Goal: Task Accomplishment & Management: Complete application form

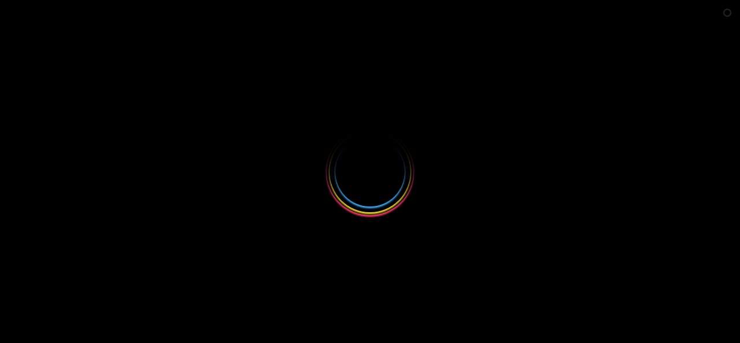
select select
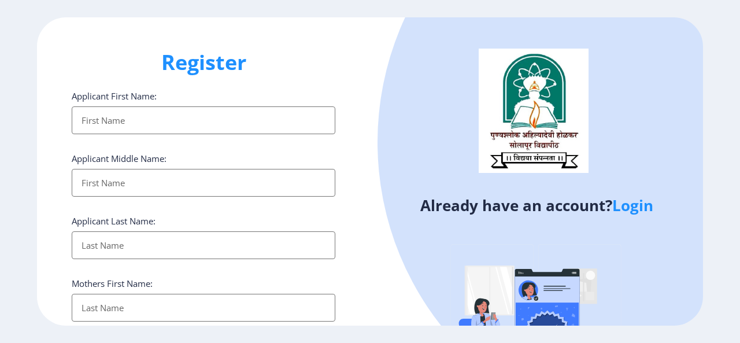
click at [135, 174] on input "Applicant First Name:" at bounding box center [204, 183] width 264 height 28
click at [166, 123] on input "Applicant First Name:" at bounding box center [204, 120] width 264 height 28
type input "Vidya"
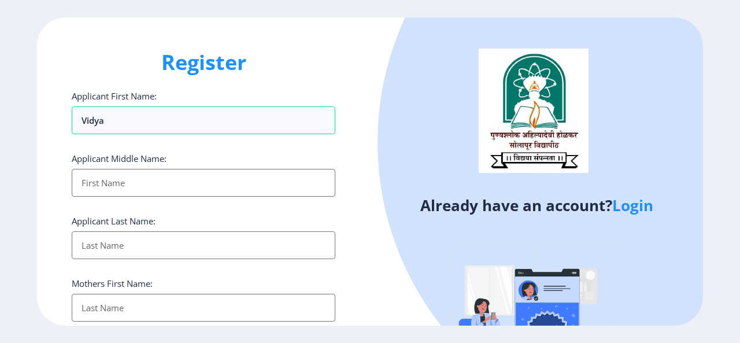
click at [131, 181] on input "Applicant First Name:" at bounding box center [204, 183] width 264 height 28
type input "[PERSON_NAME]"
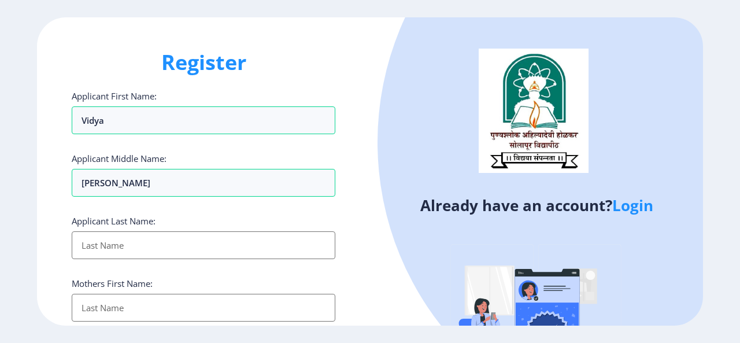
click at [135, 252] on input "Applicant First Name:" at bounding box center [204, 245] width 264 height 28
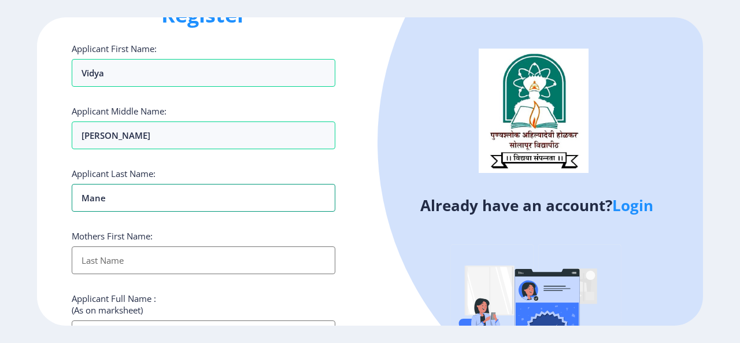
scroll to position [58, 0]
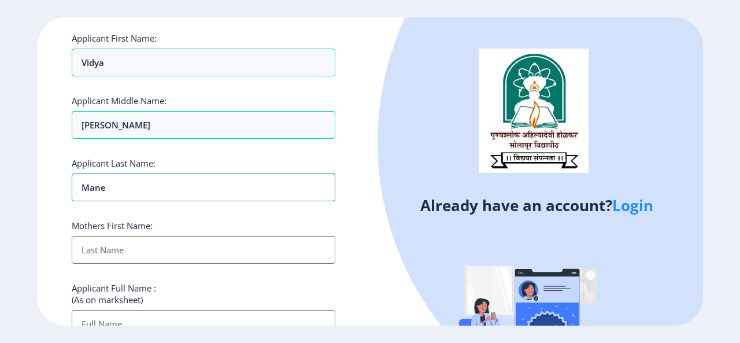
type input "mane"
click at [164, 256] on input "Applicant First Name:" at bounding box center [204, 250] width 264 height 28
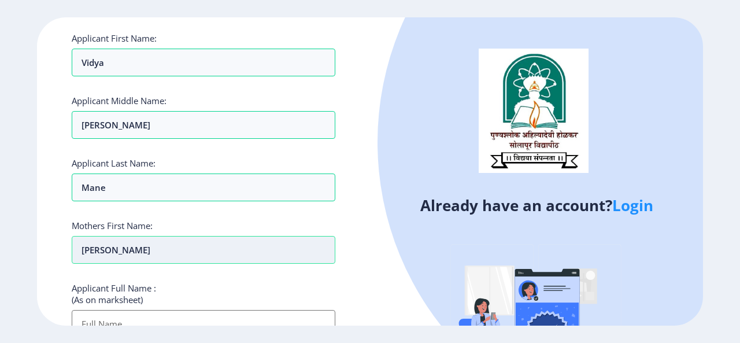
click at [87, 247] on input "[PERSON_NAME]" at bounding box center [204, 250] width 264 height 28
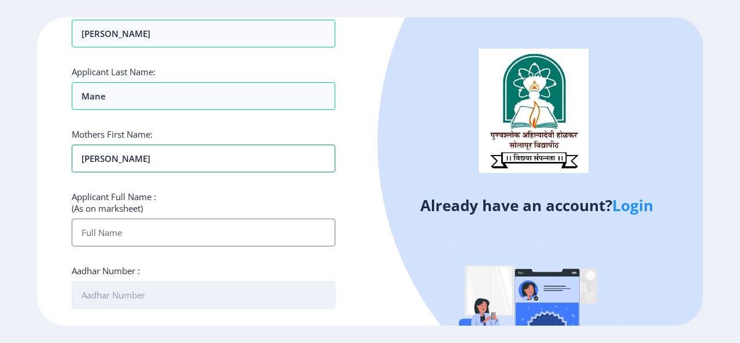
scroll to position [231, 0]
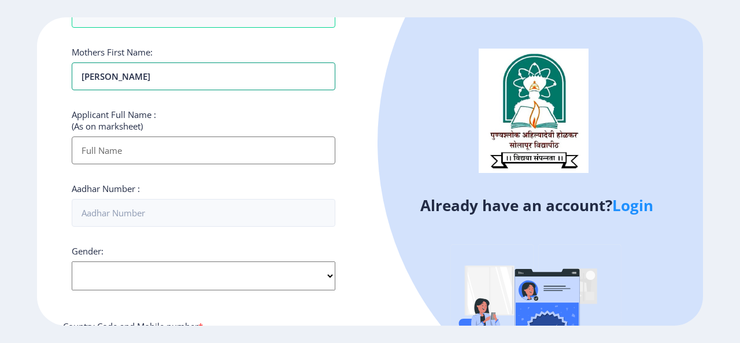
type input "[PERSON_NAME]"
click at [132, 137] on input "Applicant First Name:" at bounding box center [204, 150] width 264 height 28
paste input "[PERSON_NAME] ([PERSON_NAME])"
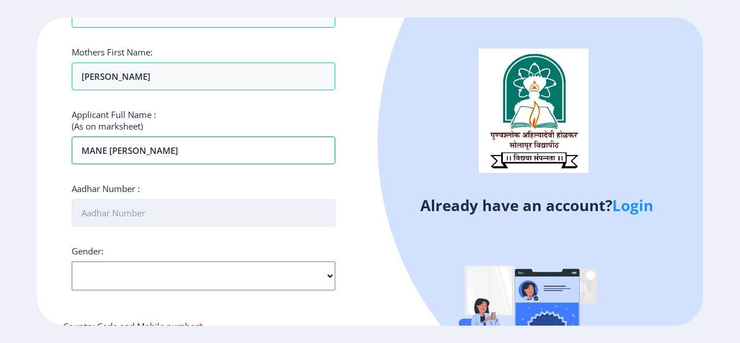
type input "MANE [PERSON_NAME]"
click at [135, 210] on input "Aadhar Number :" at bounding box center [204, 213] width 264 height 28
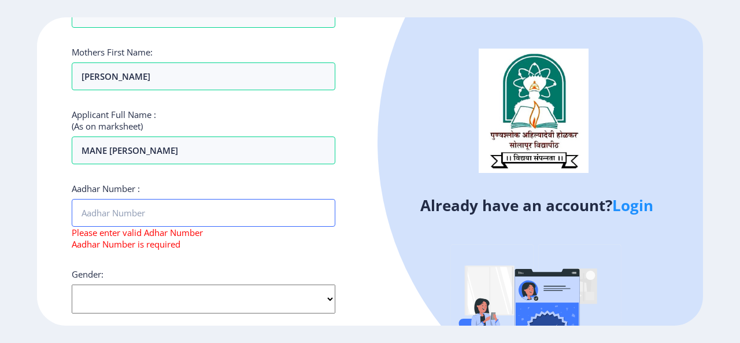
scroll to position [289, 0]
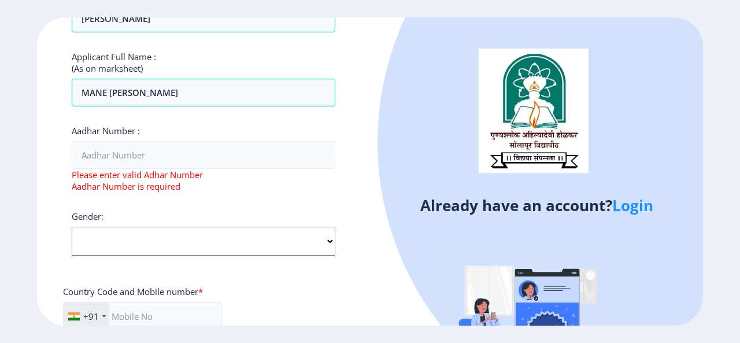
click at [144, 240] on select "Select Gender [DEMOGRAPHIC_DATA] [DEMOGRAPHIC_DATA] Other" at bounding box center [204, 241] width 264 height 29
select select "[DEMOGRAPHIC_DATA]"
click at [72, 227] on select "Select Gender [DEMOGRAPHIC_DATA] [DEMOGRAPHIC_DATA] Other" at bounding box center [204, 241] width 264 height 29
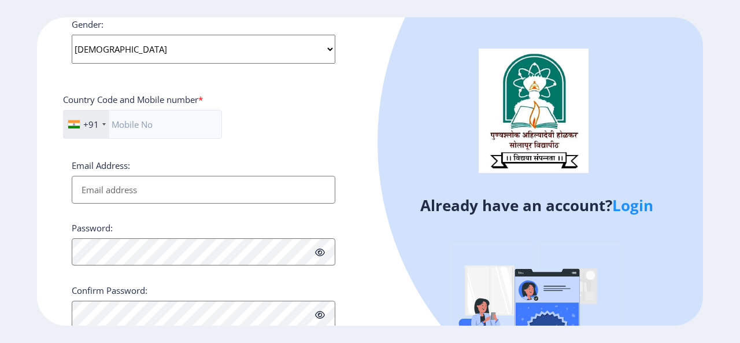
scroll to position [516, 0]
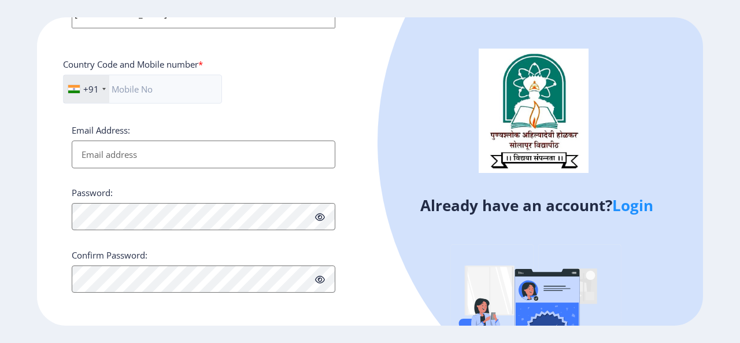
click at [321, 215] on icon at bounding box center [320, 217] width 10 height 9
click at [320, 278] on icon at bounding box center [320, 279] width 10 height 9
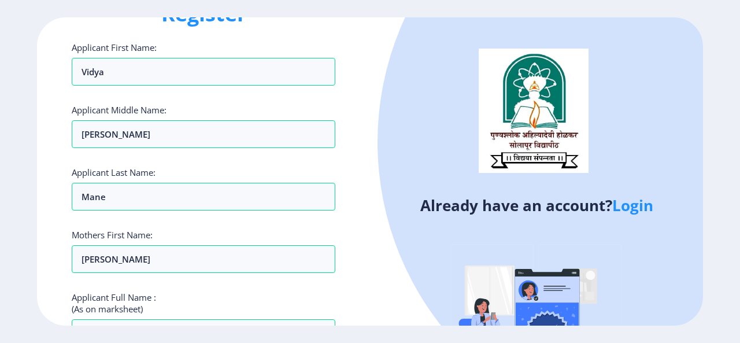
scroll to position [0, 0]
